Goal: Task Accomplishment & Management: Use online tool/utility

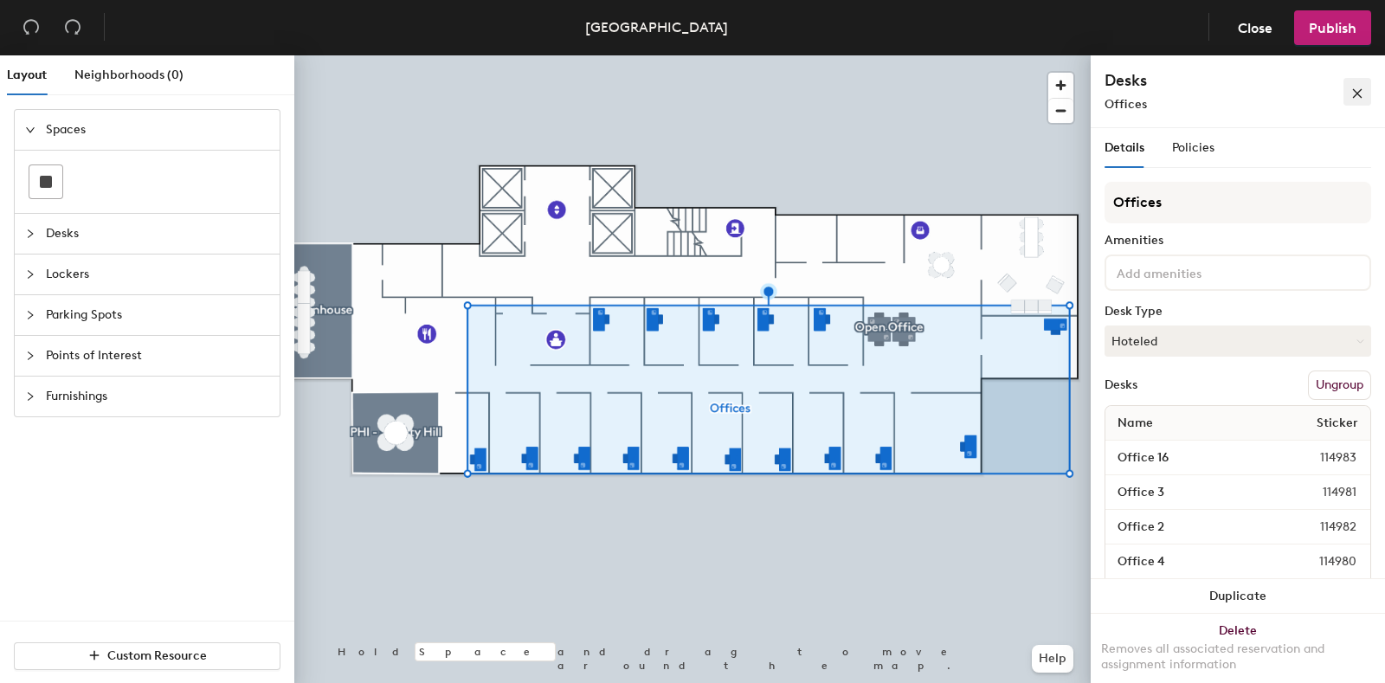
click at [1358, 90] on icon "close" at bounding box center [1357, 93] width 12 height 12
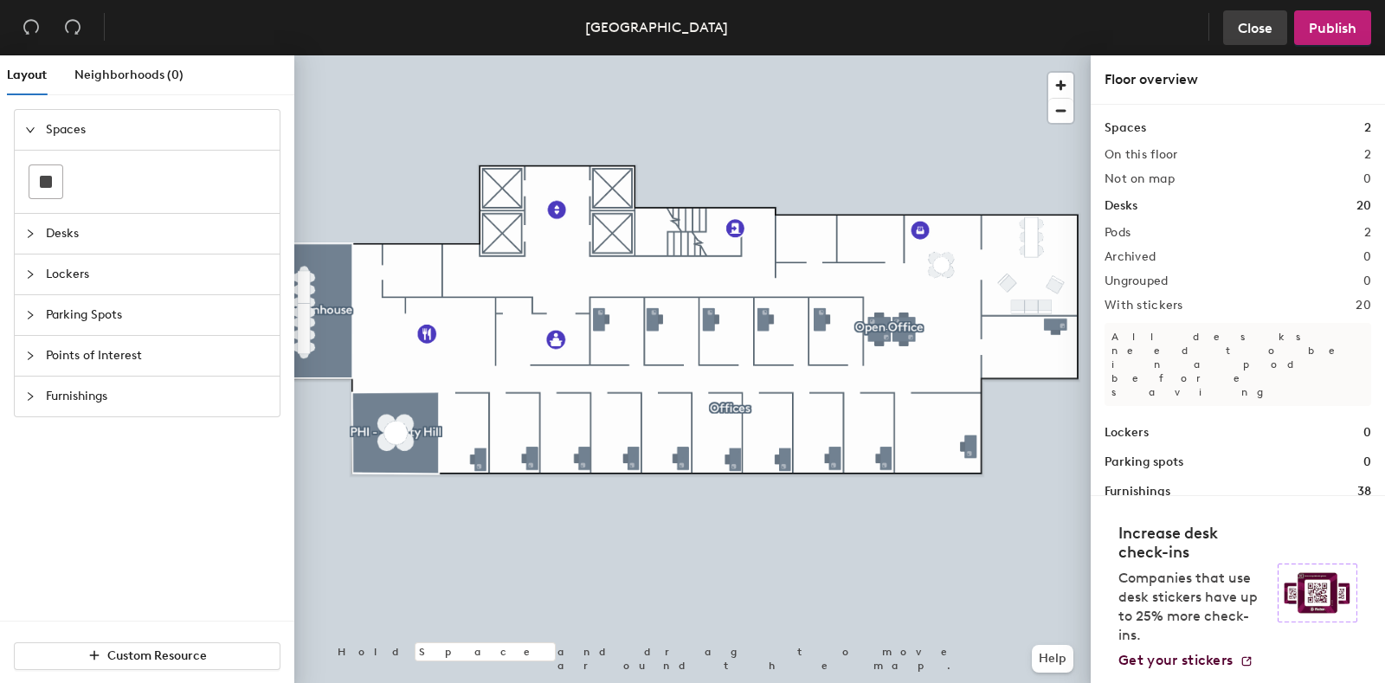
click at [1253, 24] on span "Close" at bounding box center [1255, 28] width 35 height 16
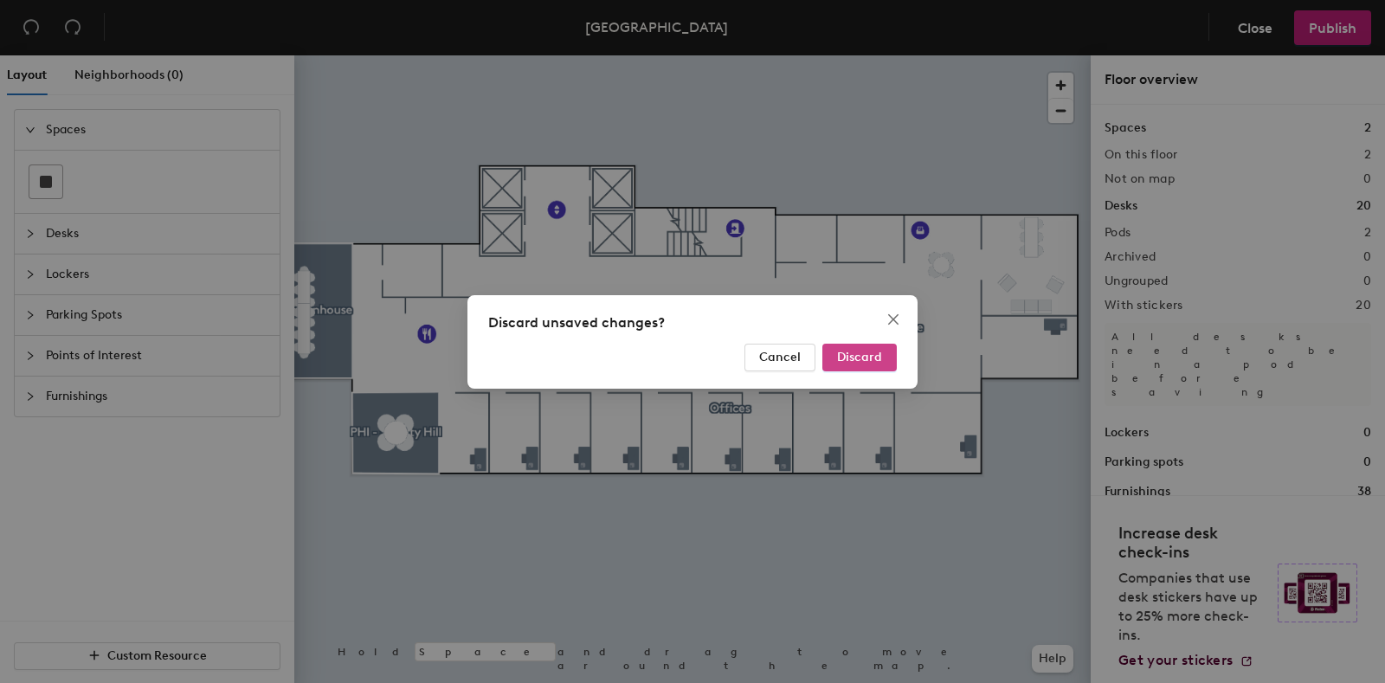
click at [850, 354] on span "Discard" at bounding box center [859, 357] width 45 height 15
